Goal: Transaction & Acquisition: Download file/media

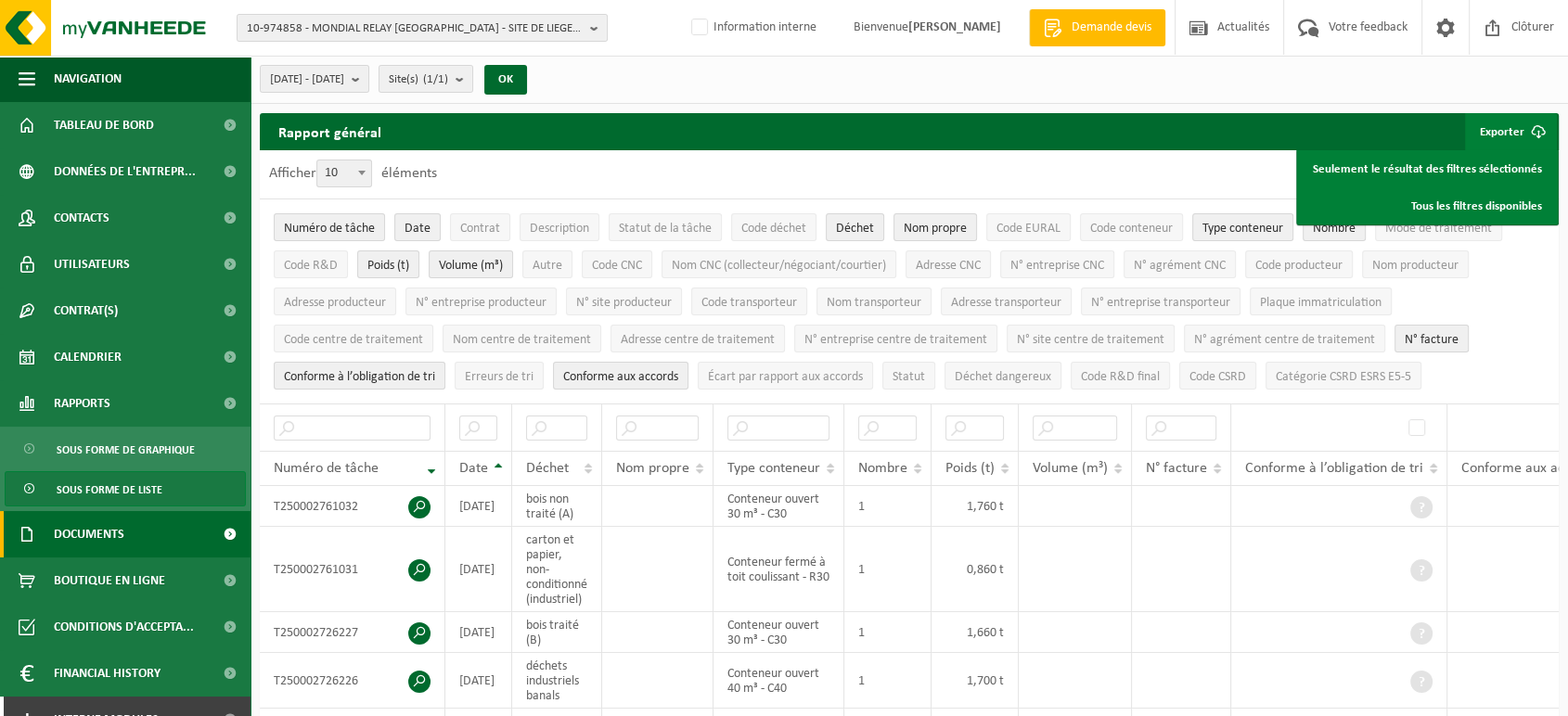
click at [116, 534] on span "Documents" at bounding box center [89, 534] width 71 height 47
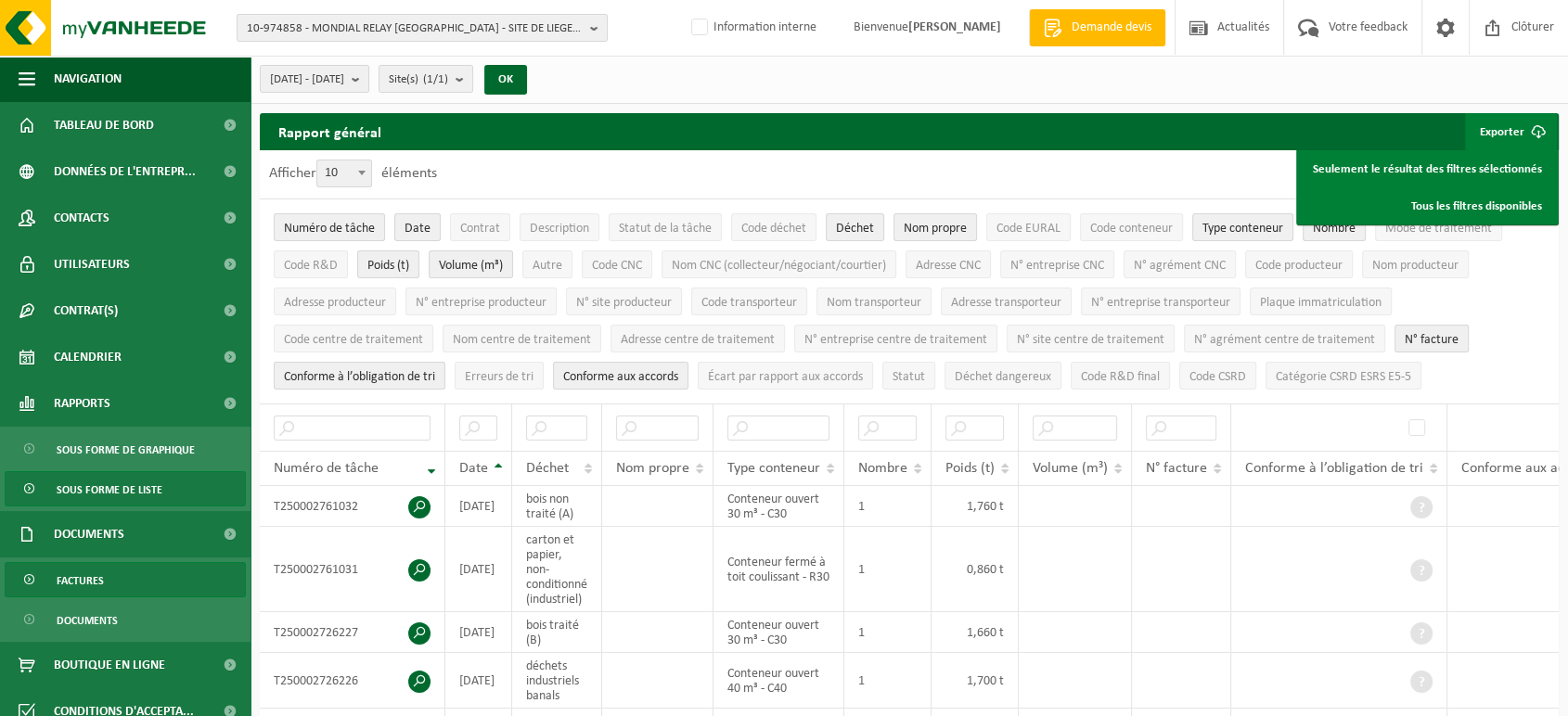
click at [134, 573] on link "Factures" at bounding box center [125, 579] width 242 height 35
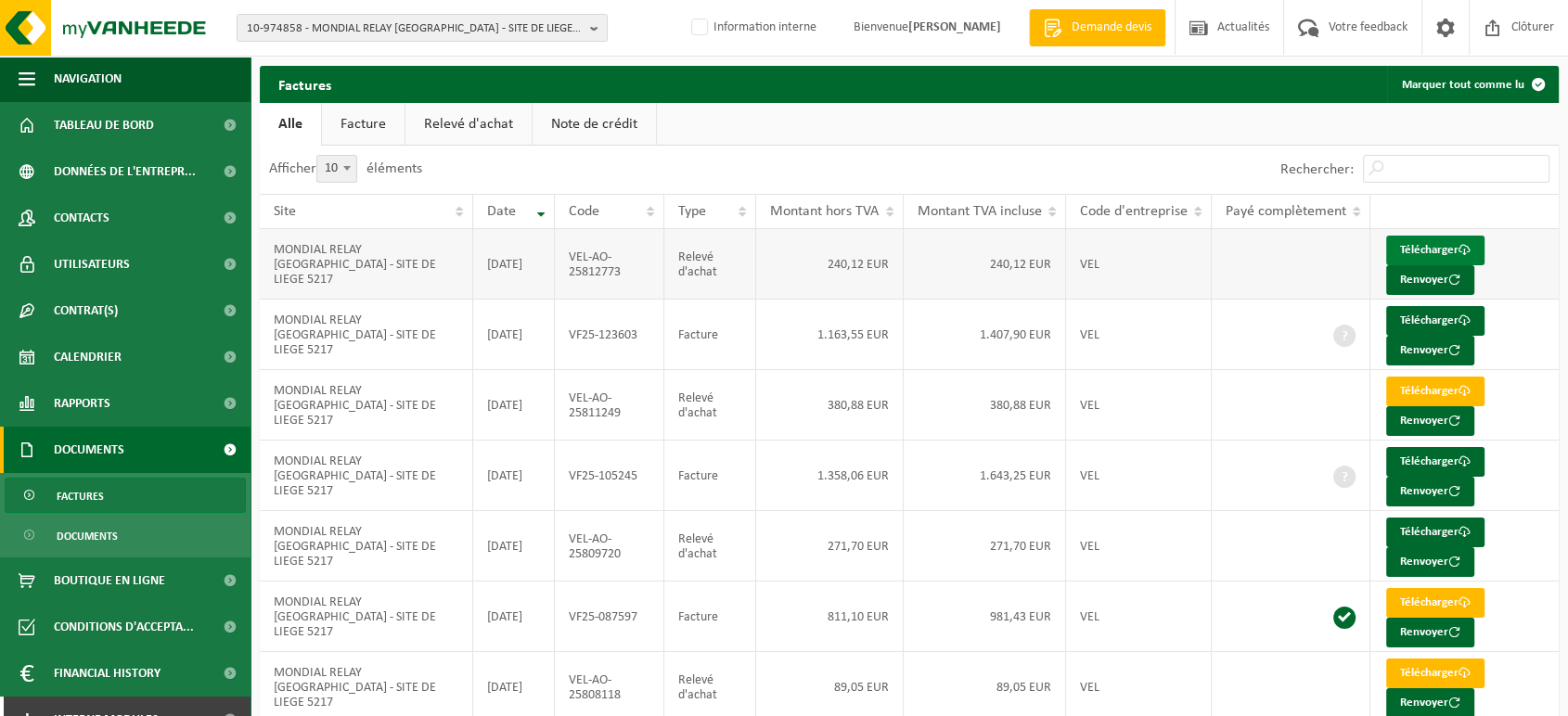
click at [1432, 242] on link "Télécharger" at bounding box center [1434, 250] width 98 height 30
click at [1433, 319] on link "Télécharger" at bounding box center [1434, 321] width 98 height 30
click at [1409, 320] on link "Télécharger" at bounding box center [1434, 321] width 98 height 30
